Goal: Task Accomplishment & Management: Use online tool/utility

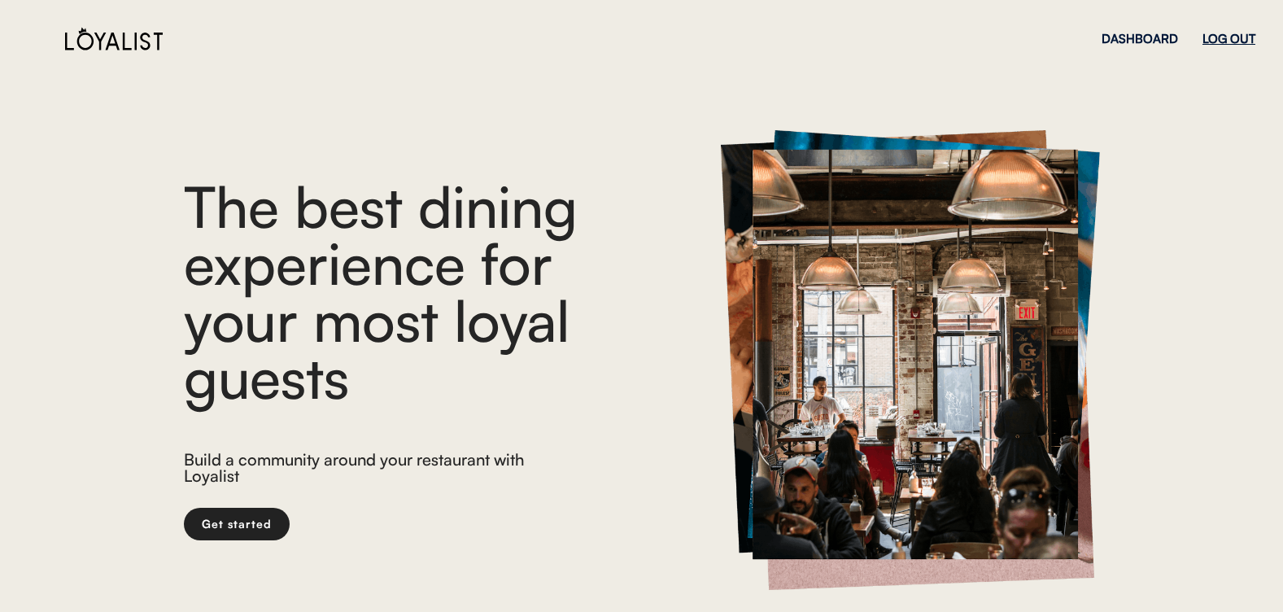
click at [1243, 43] on div "LOG OUT" at bounding box center [1229, 39] width 53 height 12
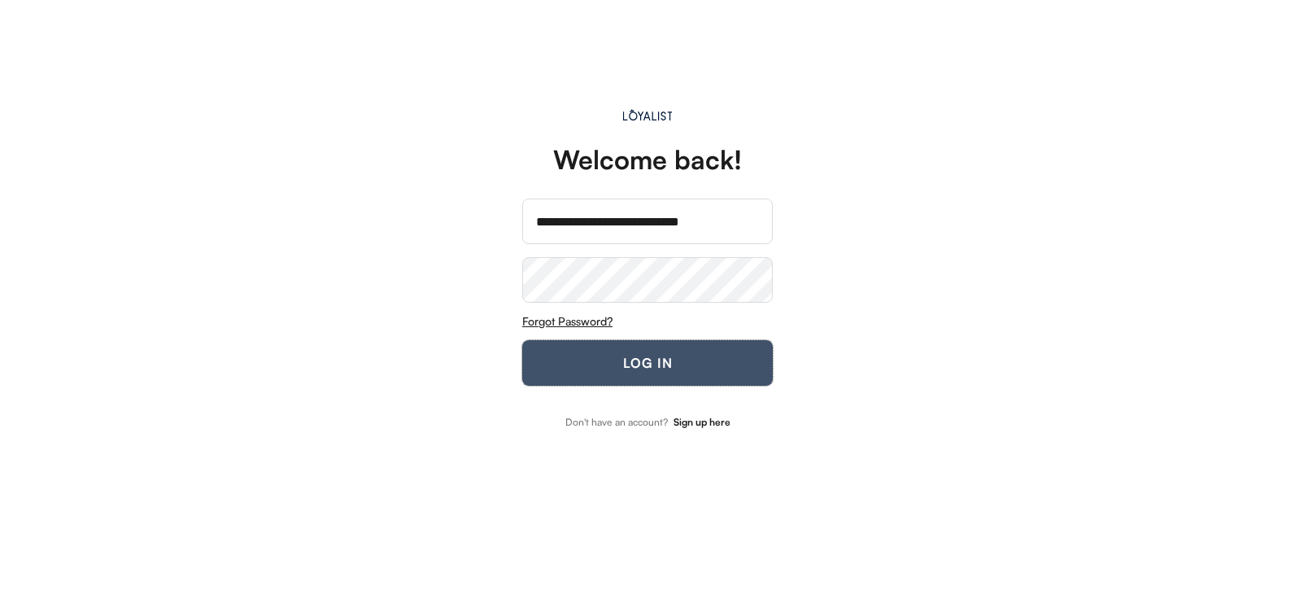
click at [590, 378] on button "LOG IN" at bounding box center [647, 363] width 251 height 46
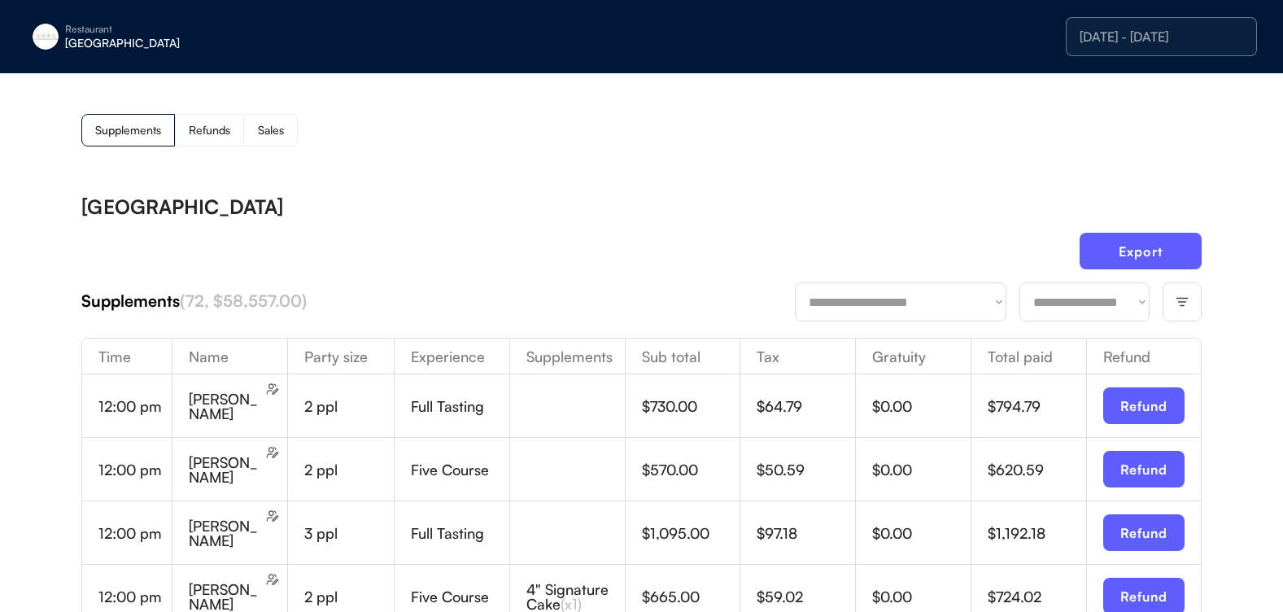
click at [1184, 312] on div at bounding box center [1182, 301] width 39 height 39
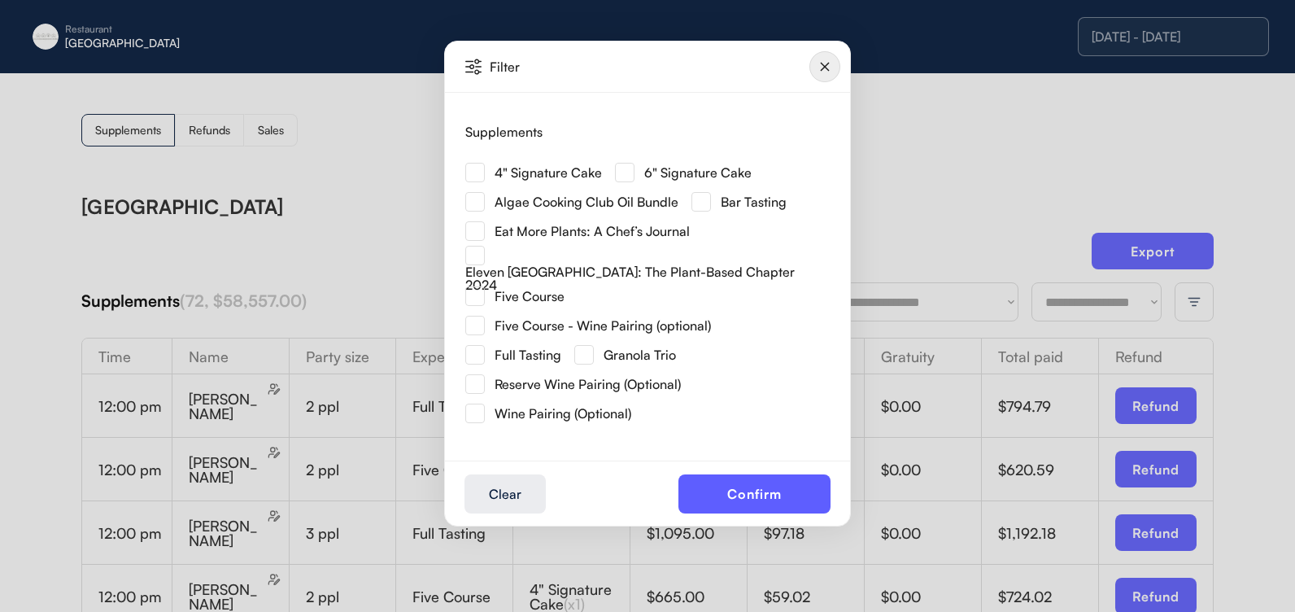
click at [485, 173] on div "4" Signature Cake" at bounding box center [533, 173] width 137 height 20
click at [478, 173] on img at bounding box center [475, 173] width 20 height 20
click at [744, 494] on button "Confirm" at bounding box center [755, 493] width 152 height 39
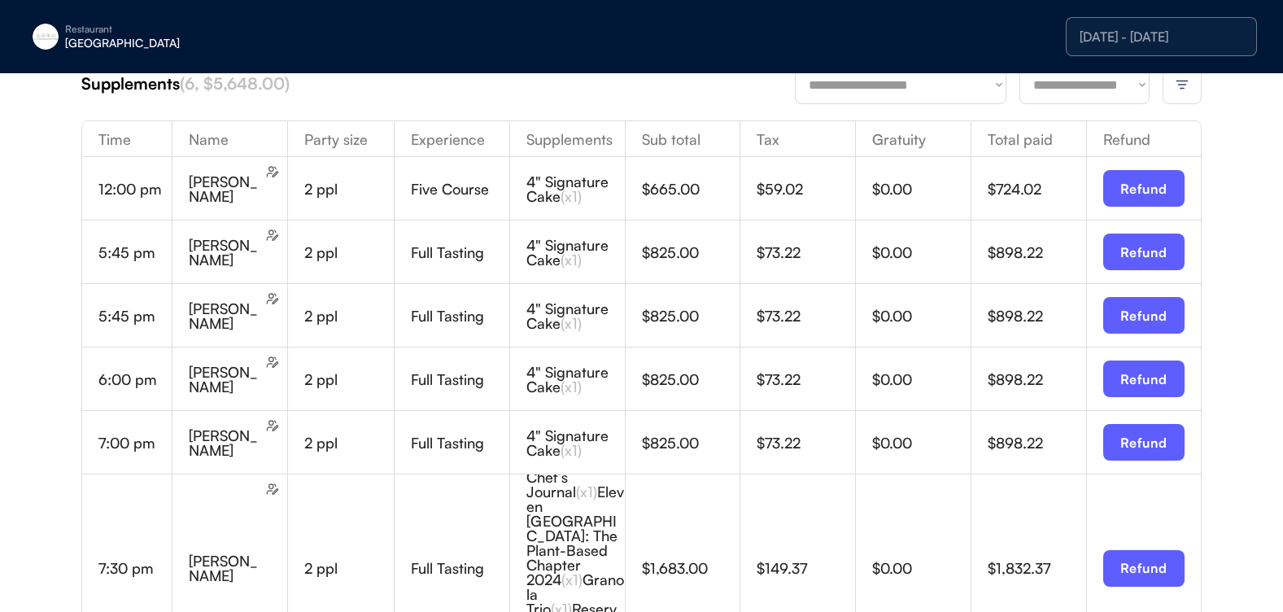
scroll to position [216, 0]
click at [1198, 85] on div at bounding box center [1182, 85] width 39 height 39
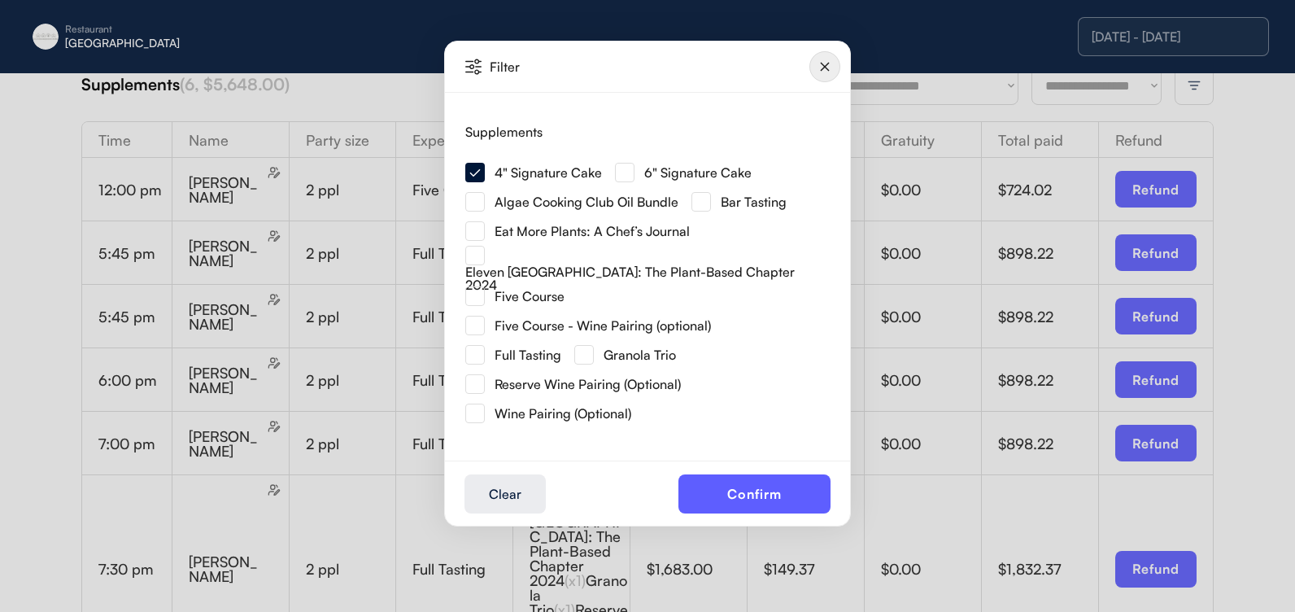
click at [629, 177] on img at bounding box center [625, 173] width 20 height 20
click at [770, 496] on button "Confirm" at bounding box center [755, 493] width 152 height 39
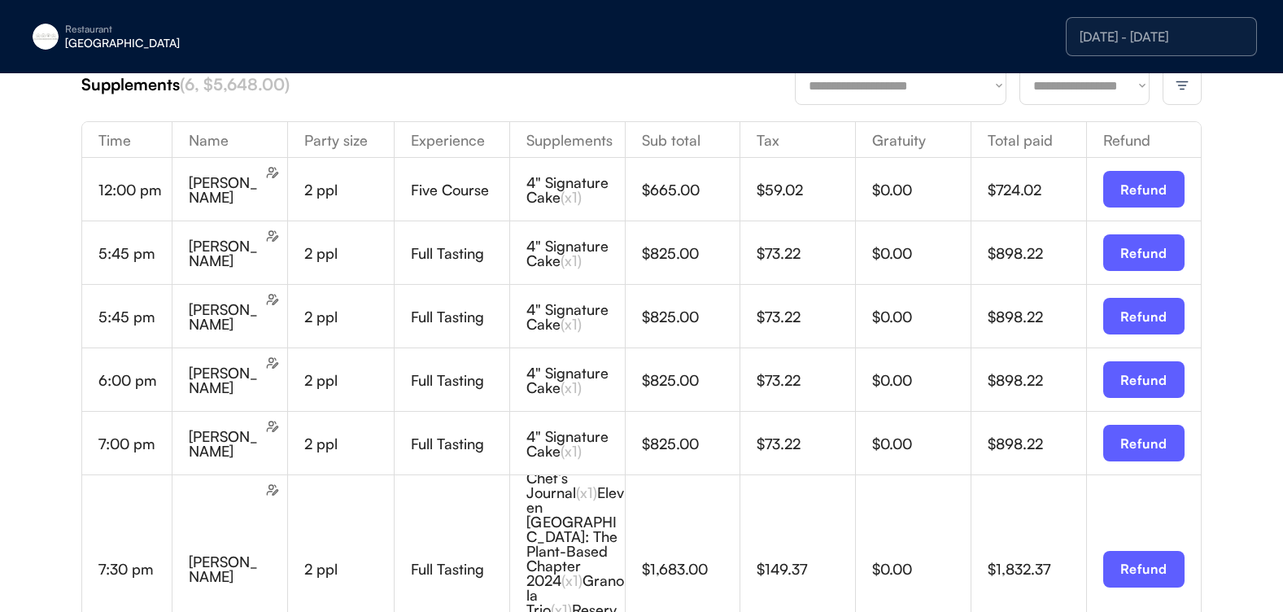
scroll to position [124, 0]
